Goal: Check status: Check status

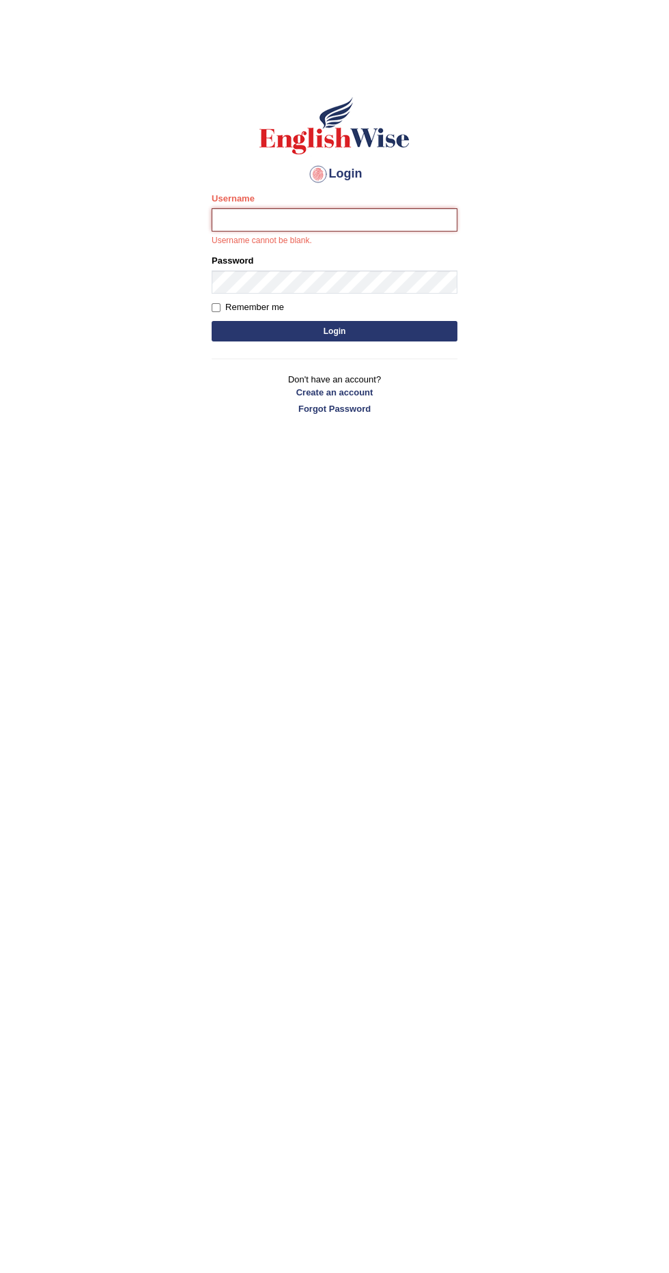
click at [362, 223] on input "Username" at bounding box center [335, 219] width 246 height 23
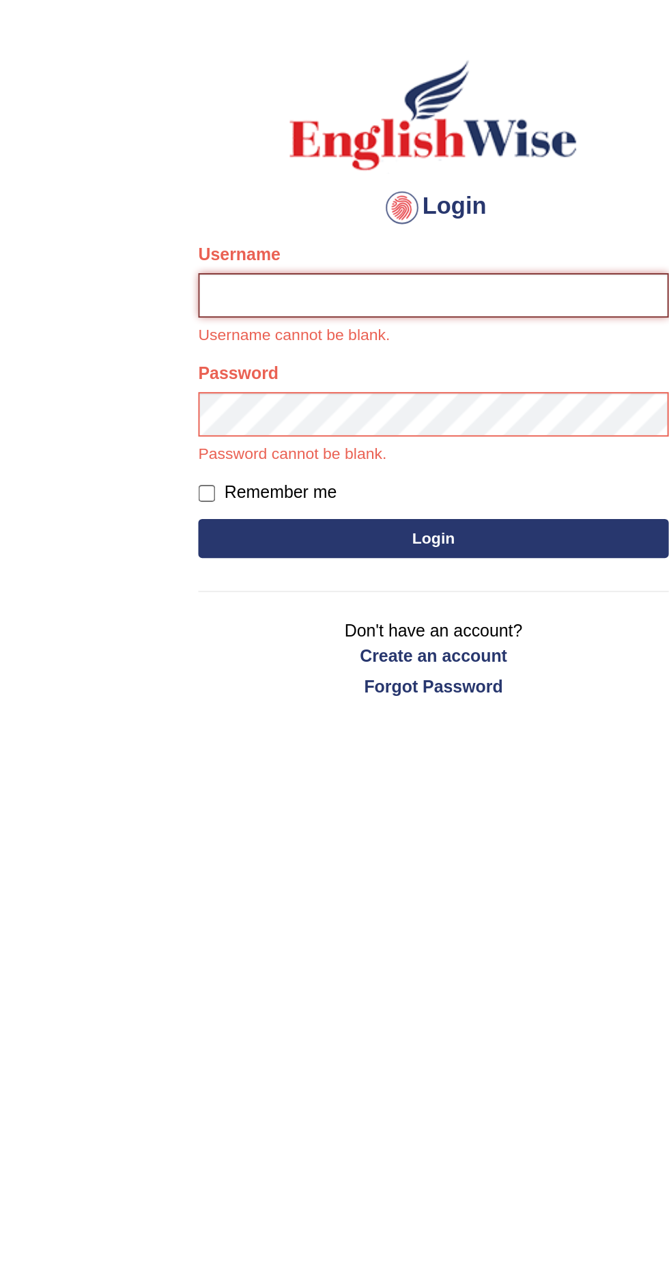
type input "Karthikeya_Inaganti"
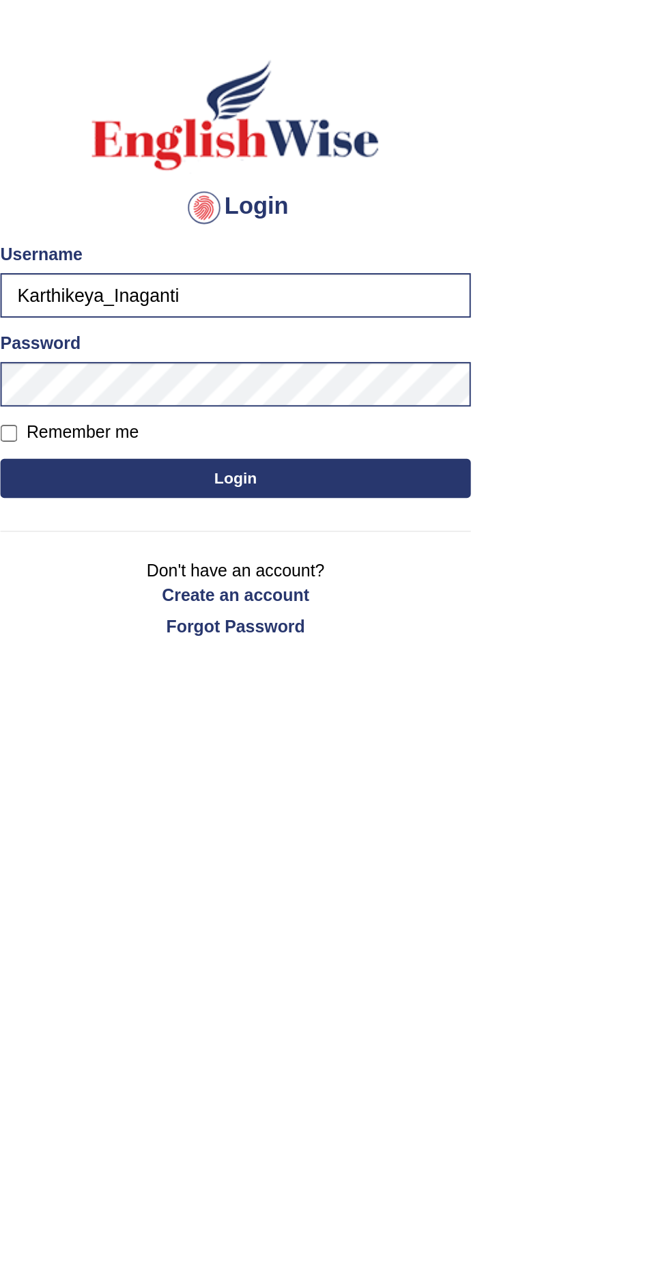
click at [383, 314] on button "Login" at bounding box center [335, 315] width 246 height 20
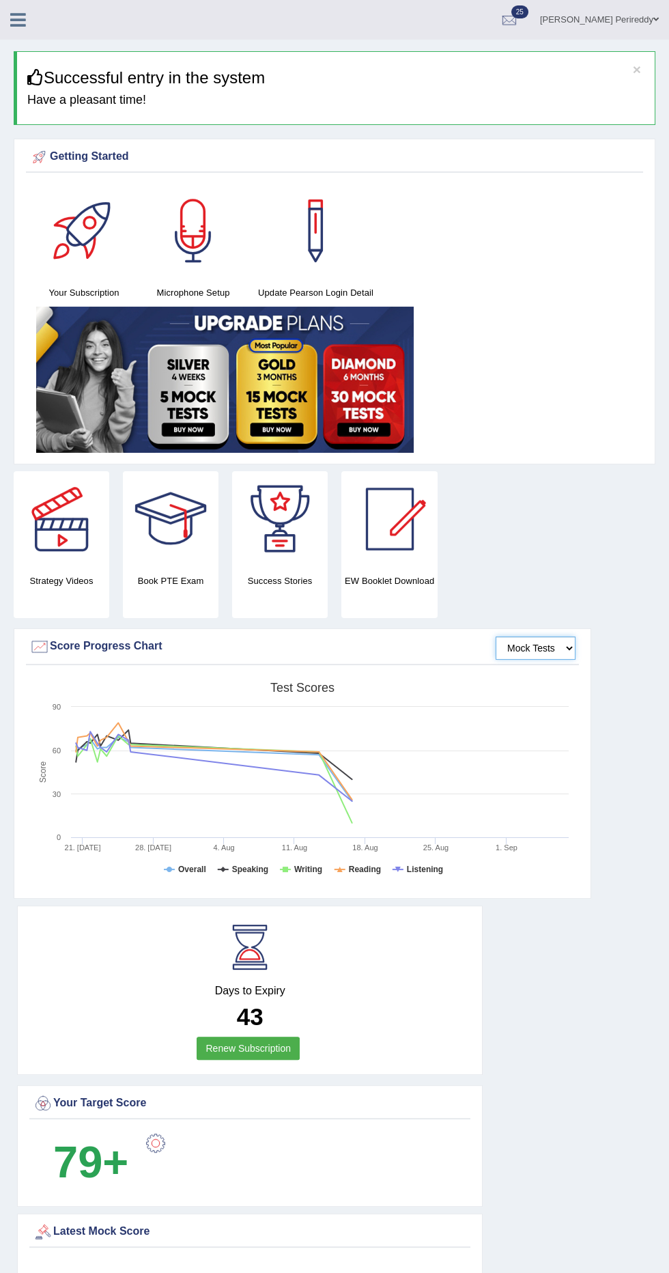
click at [534, 657] on select "Mock Tests" at bounding box center [536, 647] width 80 height 23
click at [28, 30] on div "Inaganti Karthikeya Perireddy Toggle navigation Username: Karthikeya_Inaganti A…" at bounding box center [334, 20] width 669 height 40
click at [17, 23] on icon at bounding box center [18, 20] width 16 height 18
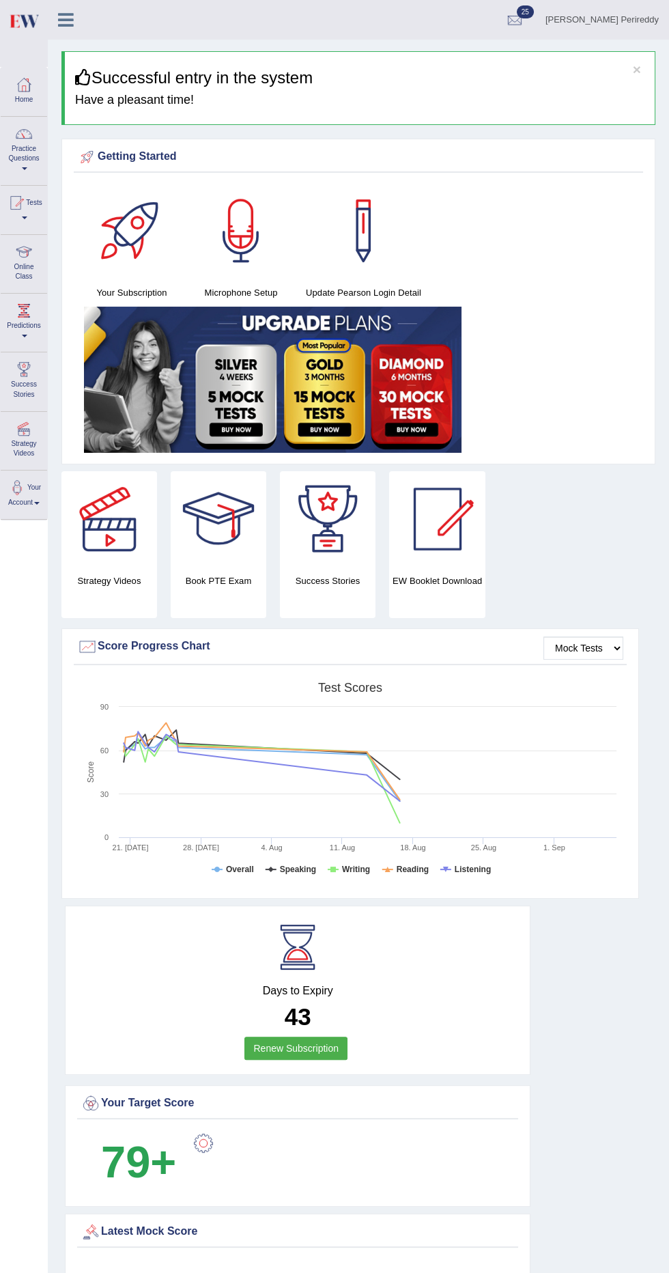
click at [27, 217] on span at bounding box center [24, 217] width 5 height 3
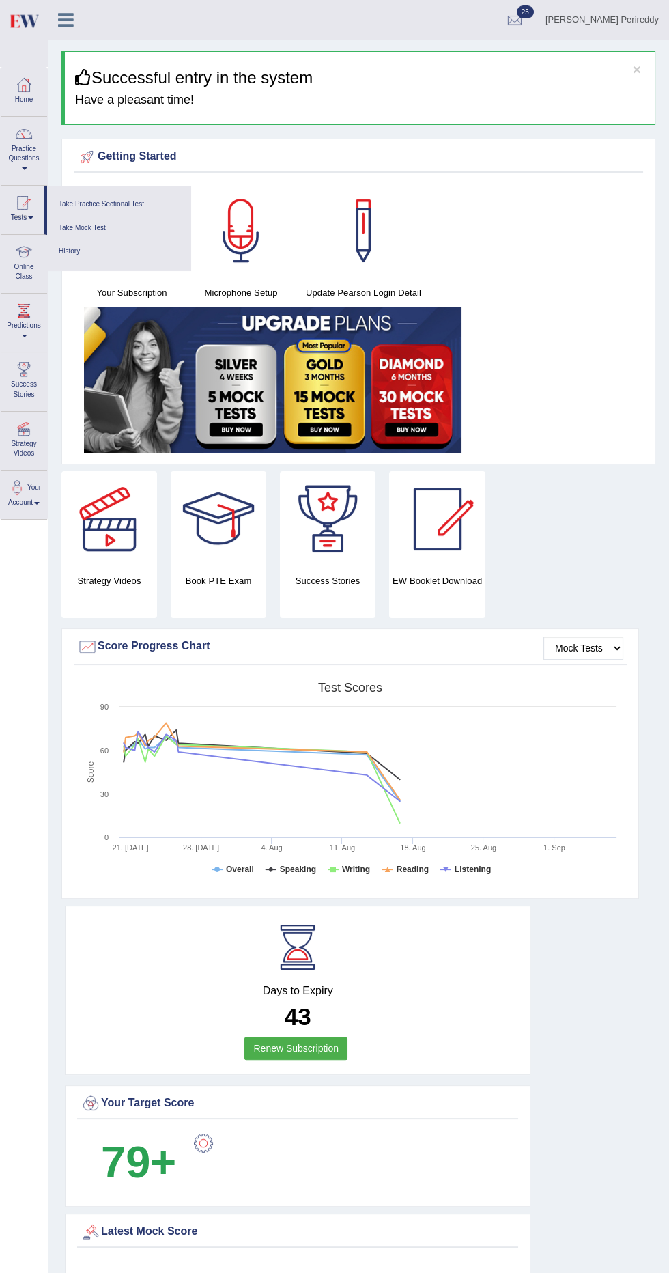
click at [78, 272] on div at bounding box center [334, 636] width 669 height 1273
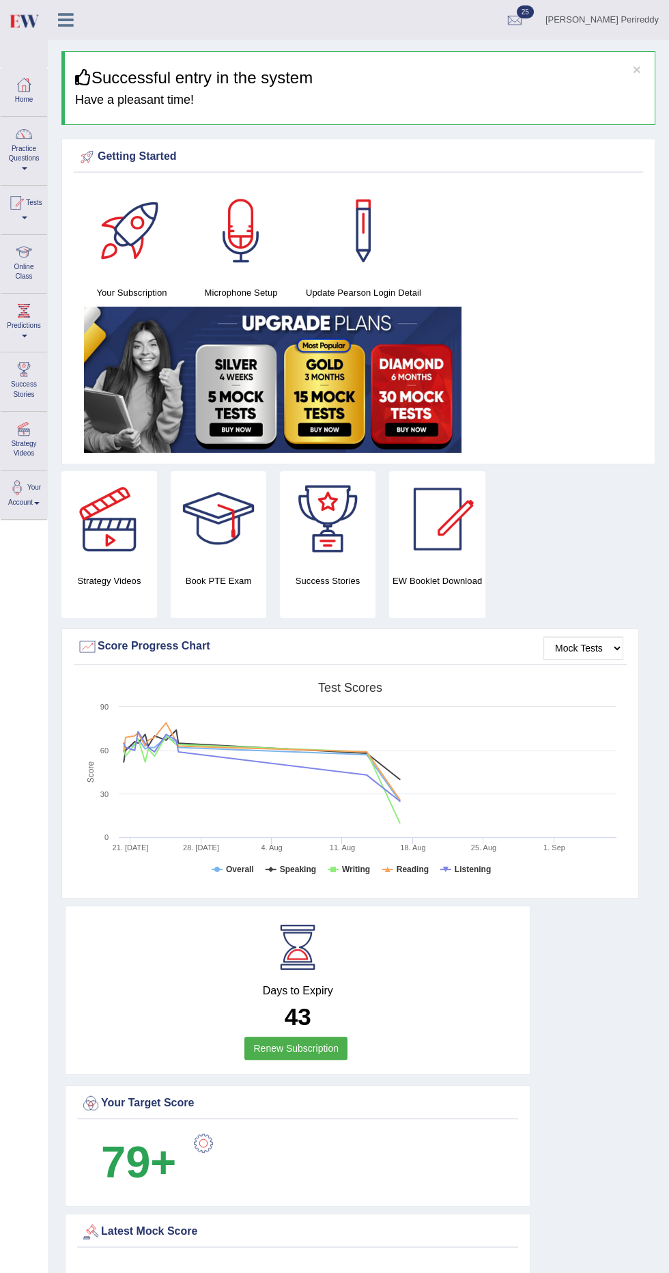
click at [22, 197] on div at bounding box center [15, 203] width 20 height 20
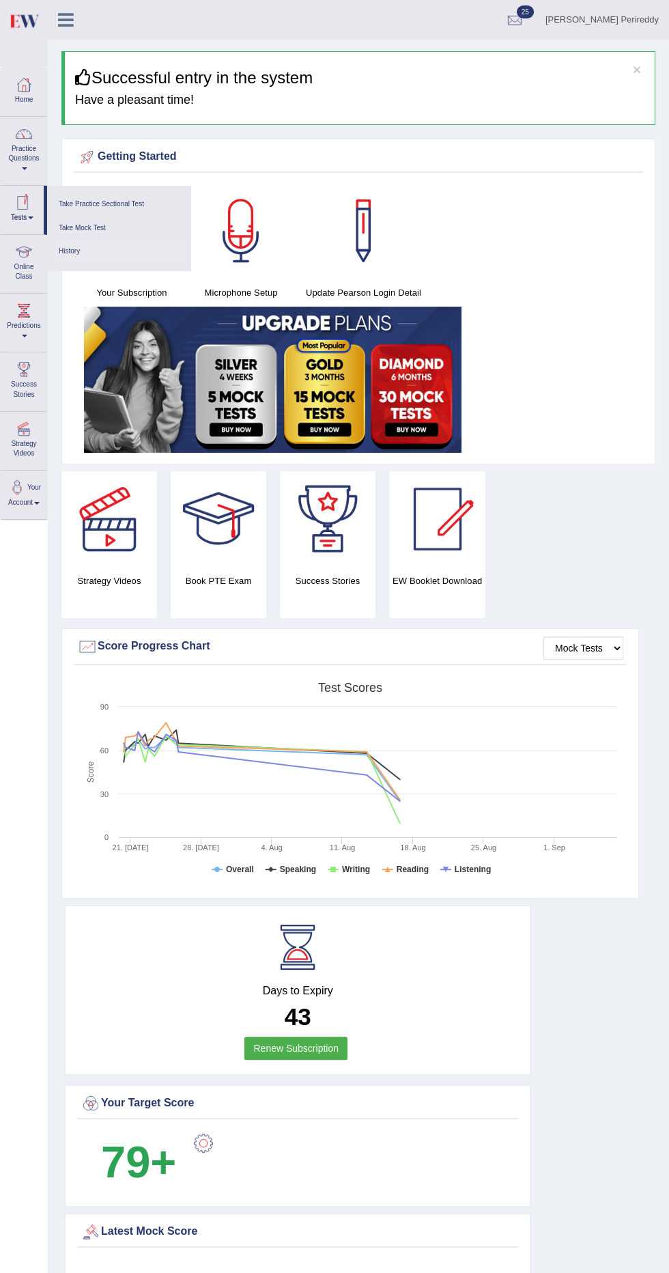
click at [68, 249] on link "History" at bounding box center [119, 252] width 130 height 24
click at [70, 251] on link "History" at bounding box center [119, 252] width 130 height 24
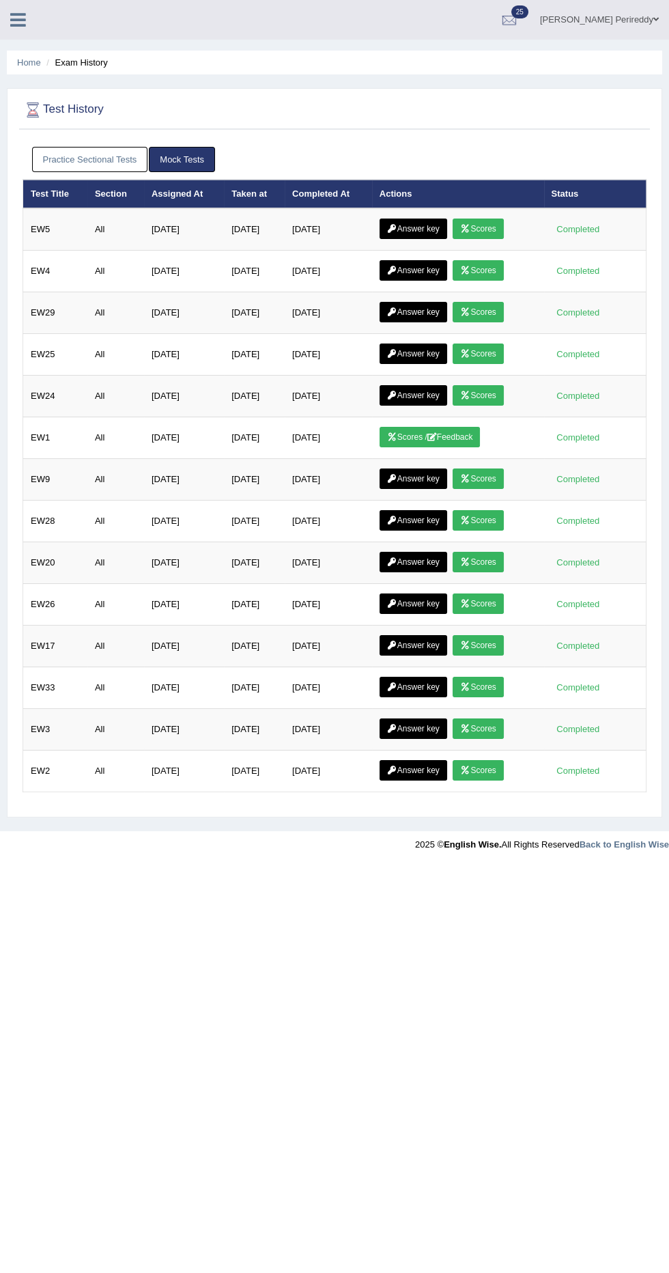
click at [52, 154] on link "Practice Sectional Tests" at bounding box center [90, 159] width 116 height 25
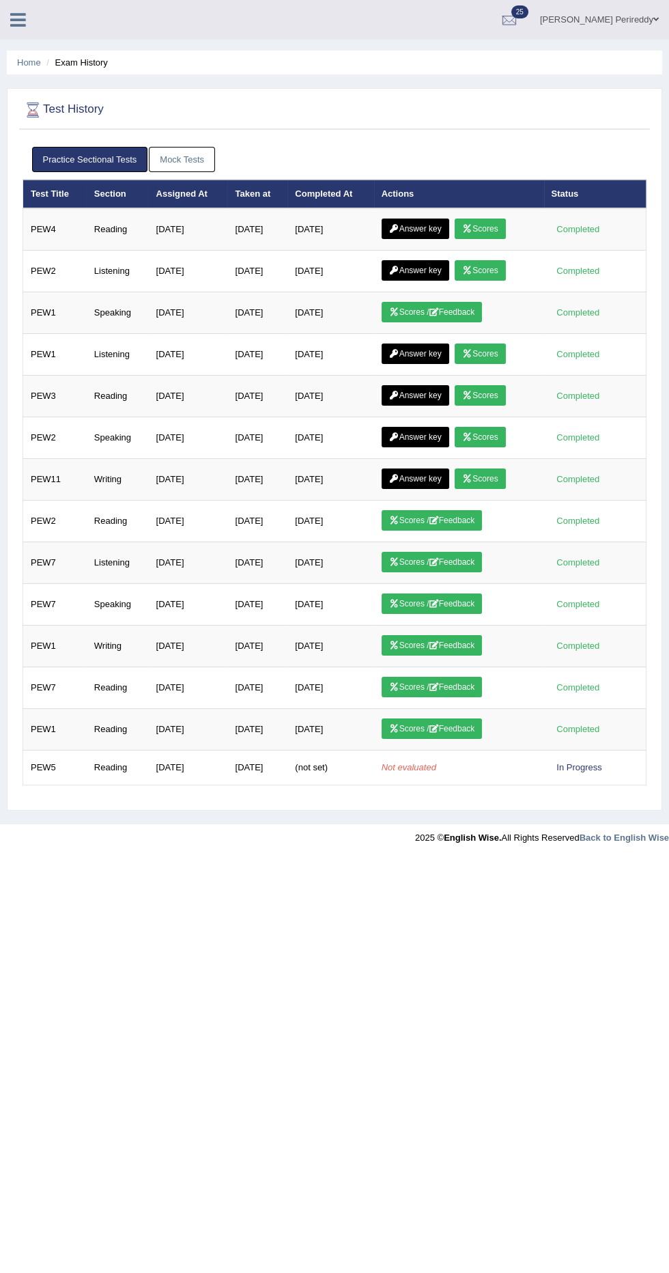
click at [147, 158] on link "Practice Sectional Tests" at bounding box center [90, 159] width 116 height 25
click at [159, 170] on link "Mock Tests" at bounding box center [182, 159] width 66 height 25
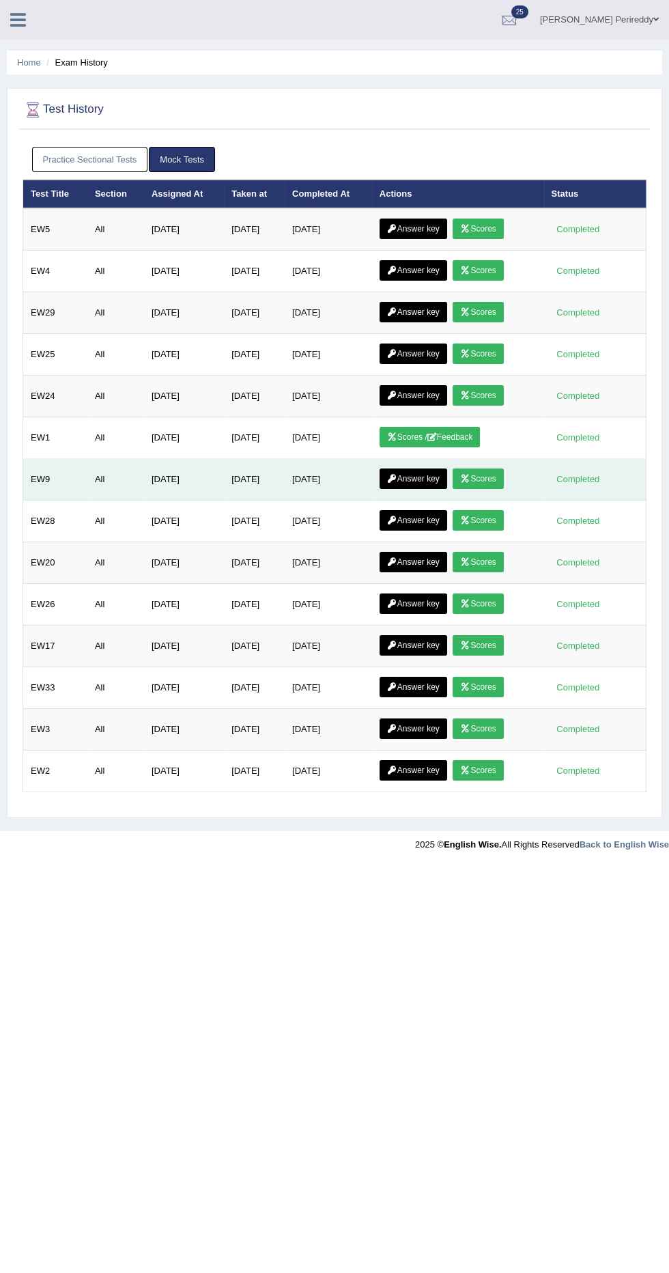
click at [499, 475] on link "Scores" at bounding box center [478, 478] width 51 height 20
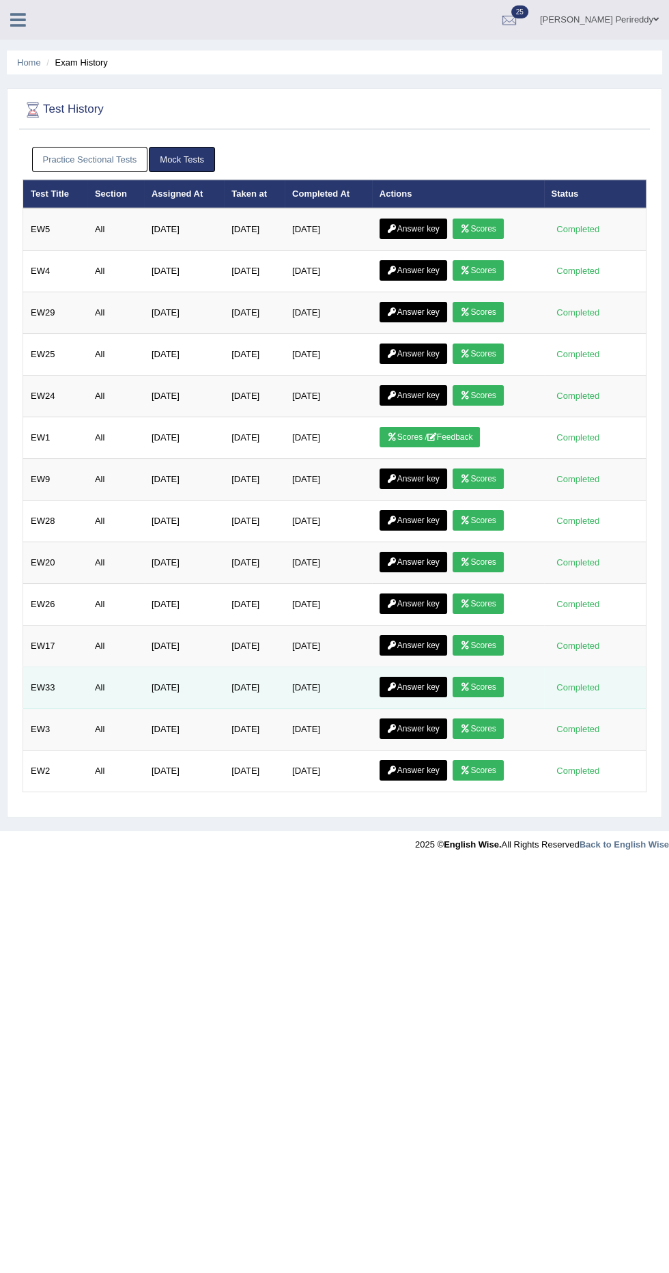
click at [498, 677] on link "Scores" at bounding box center [478, 687] width 51 height 20
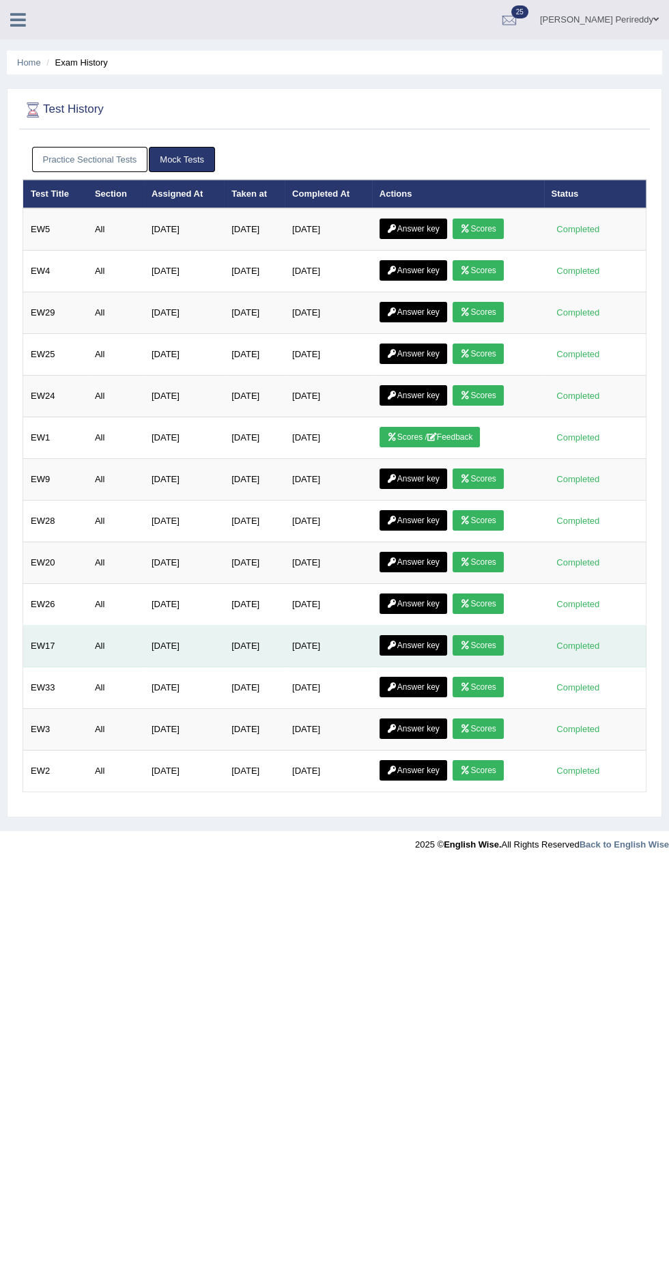
click at [493, 638] on link "Scores" at bounding box center [478, 645] width 51 height 20
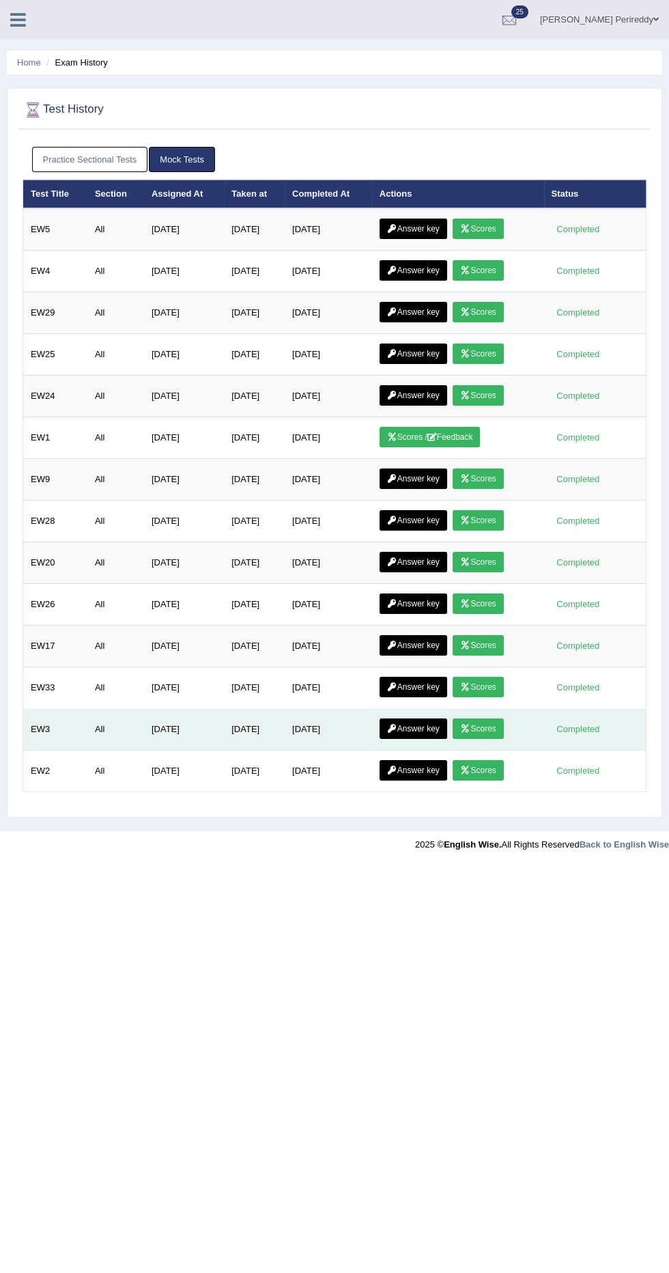
click at [468, 725] on icon at bounding box center [465, 729] width 10 height 8
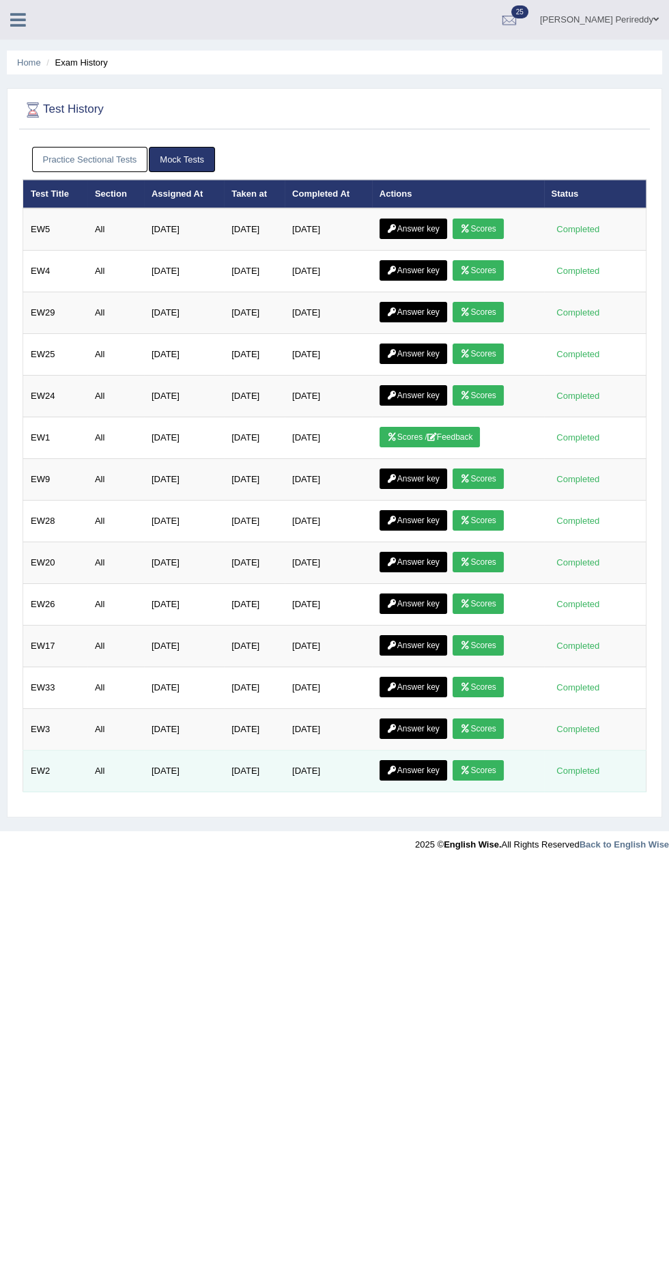
click at [468, 766] on icon at bounding box center [465, 770] width 10 height 8
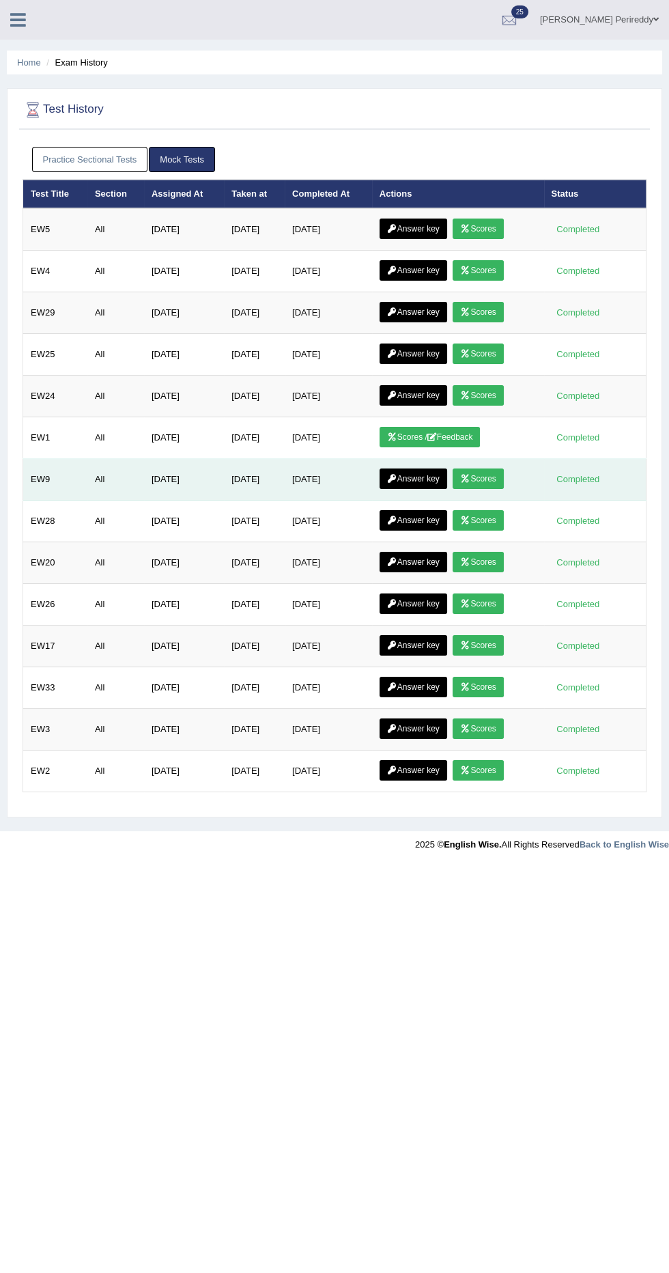
click at [470, 475] on icon at bounding box center [465, 479] width 10 height 8
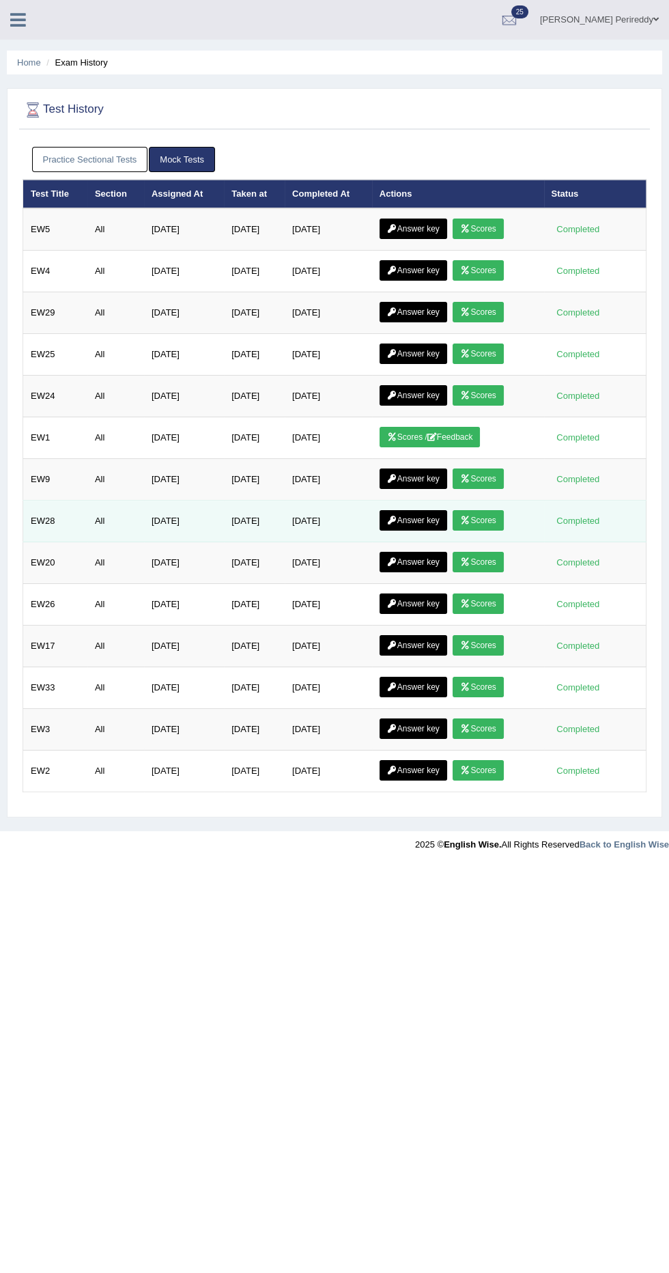
click at [501, 514] on link "Scores" at bounding box center [478, 520] width 51 height 20
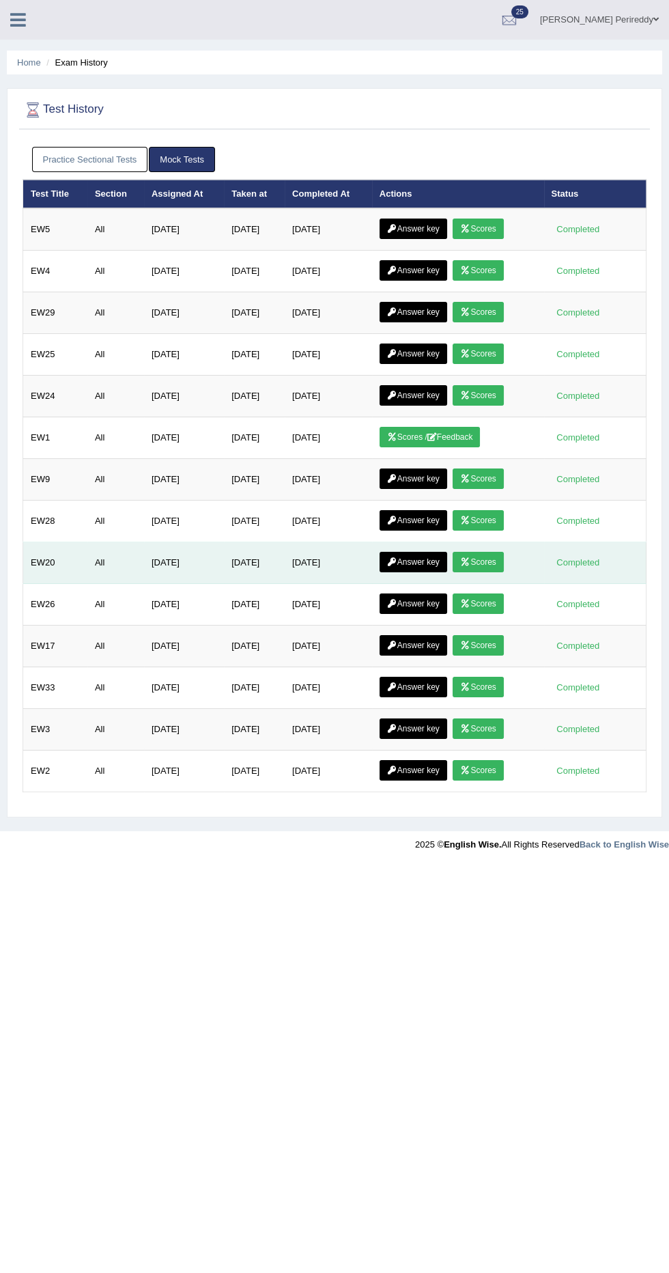
click at [500, 562] on link "Scores" at bounding box center [478, 562] width 51 height 20
click at [492, 554] on link "Scores" at bounding box center [478, 562] width 51 height 20
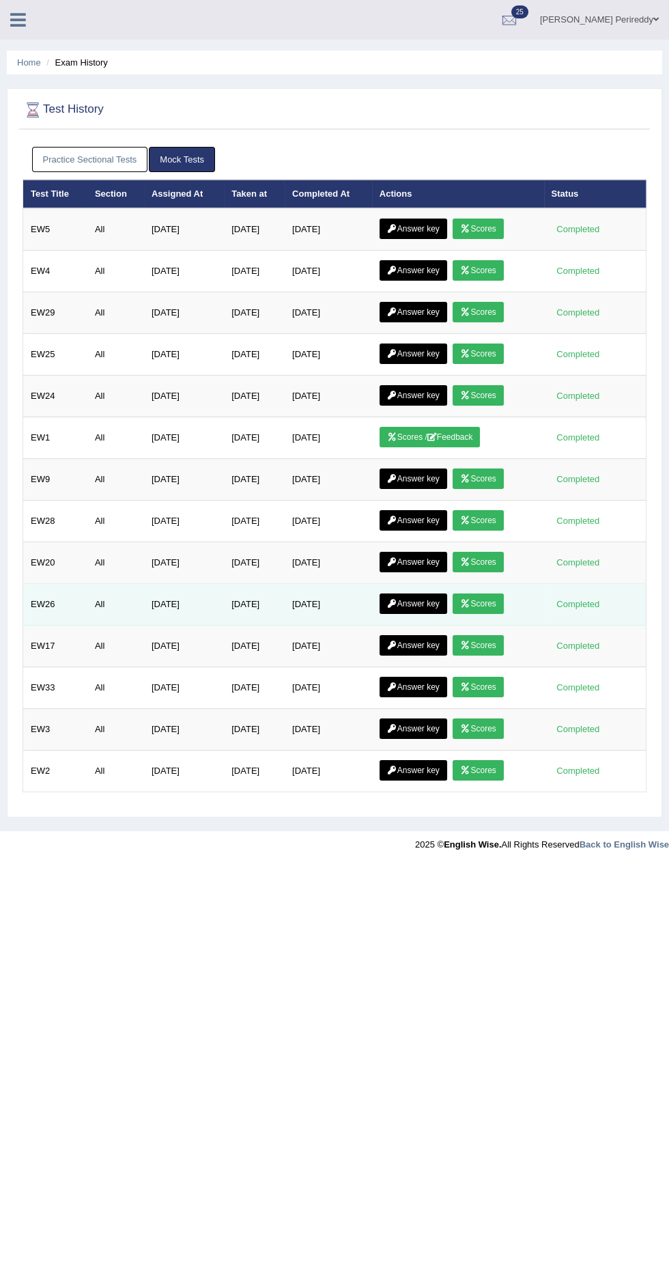
click at [502, 595] on link "Scores" at bounding box center [478, 603] width 51 height 20
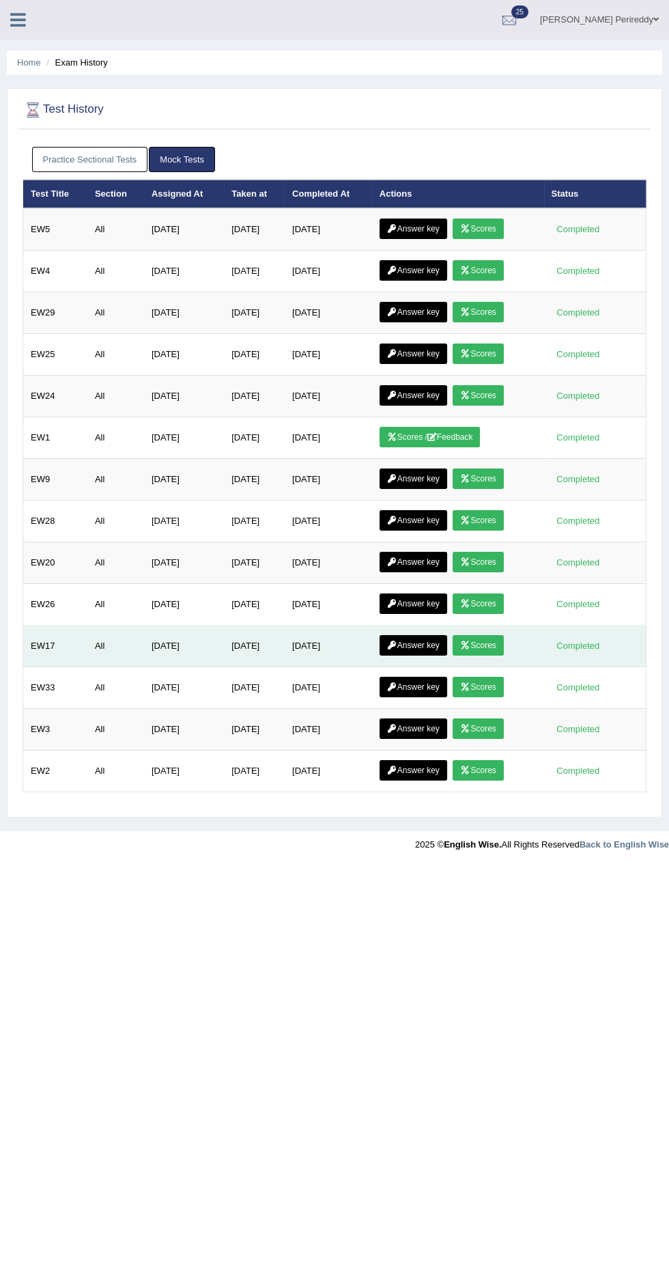
click at [488, 637] on link "Scores" at bounding box center [478, 645] width 51 height 20
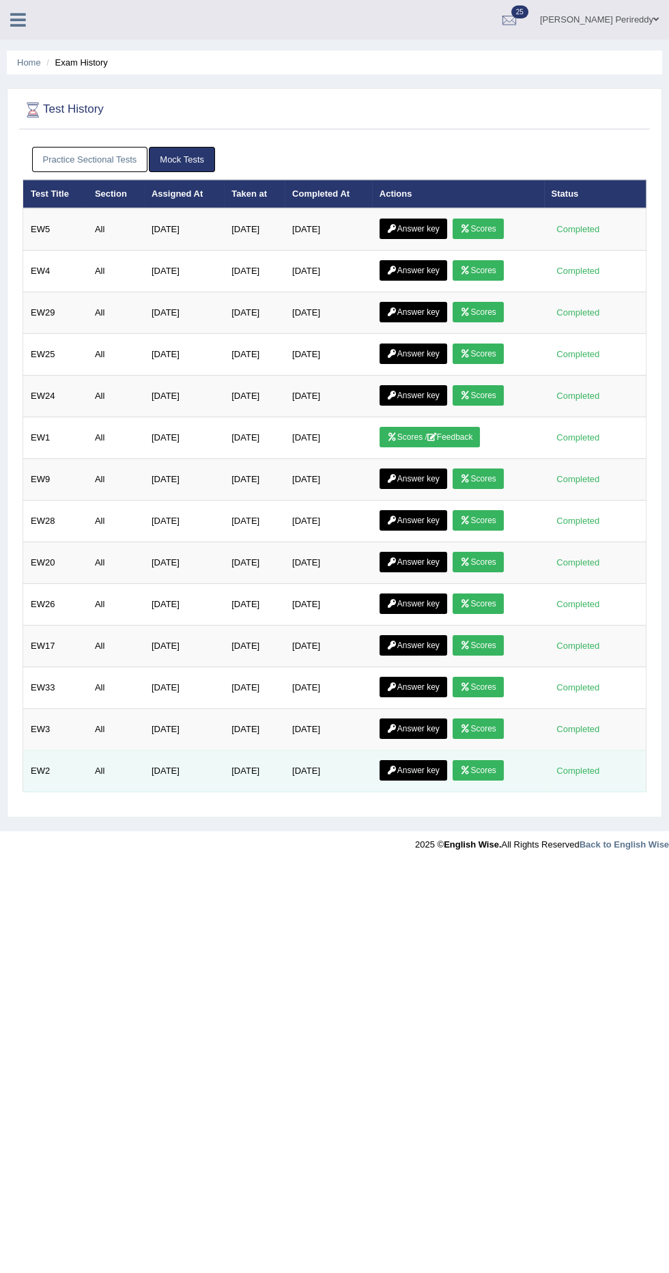
click at [496, 760] on link "Scores" at bounding box center [478, 770] width 51 height 20
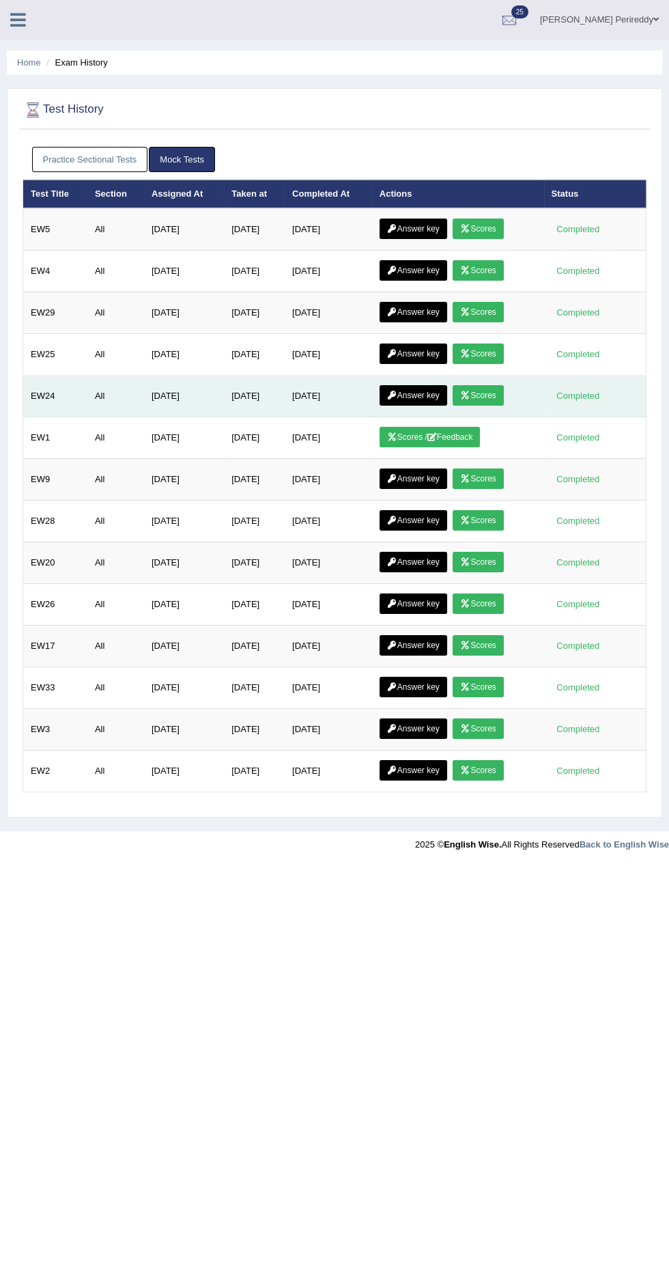
click at [501, 391] on link "Scores" at bounding box center [478, 395] width 51 height 20
